Goal: Task Accomplishment & Management: Use online tool/utility

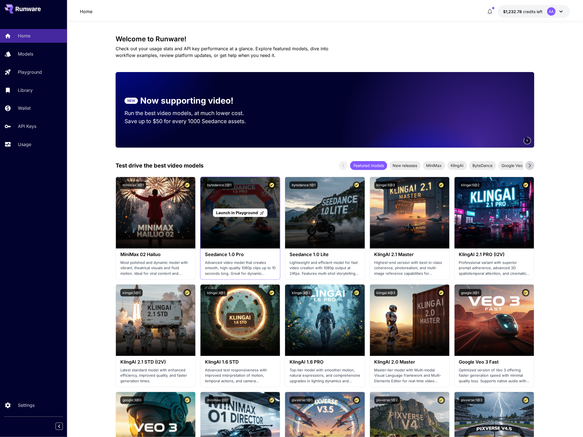
click at [241, 216] on p "Launch in Playground" at bounding box center [240, 213] width 48 height 6
